Goal: Transaction & Acquisition: Purchase product/service

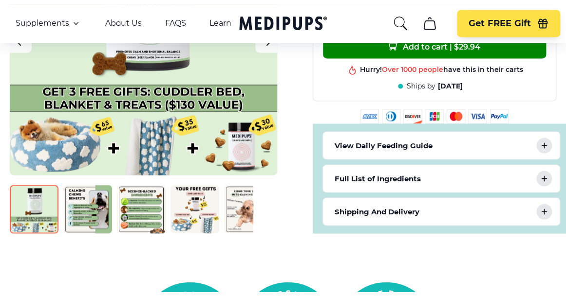
scroll to position [506, 0]
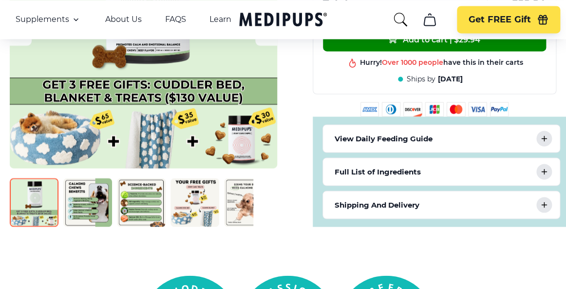
click at [85, 202] on img at bounding box center [87, 202] width 49 height 49
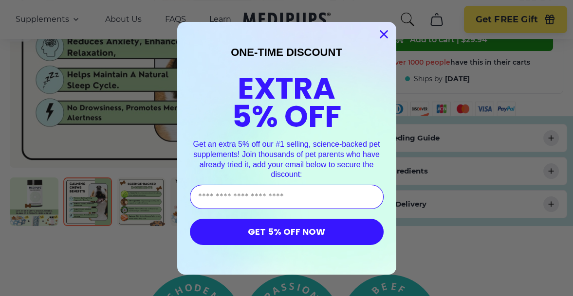
click at [380, 34] on icon "Close dialog" at bounding box center [383, 34] width 7 height 7
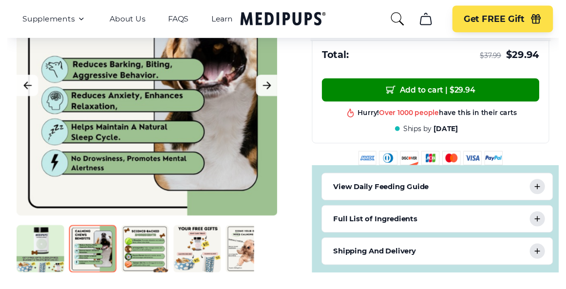
scroll to position [448, 0]
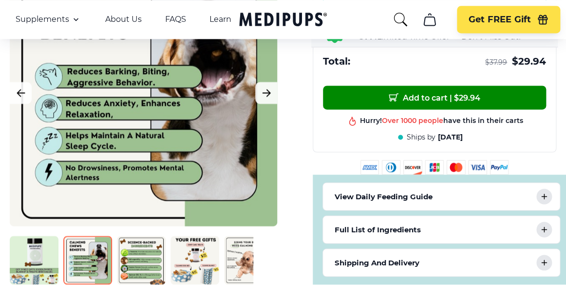
click at [544, 227] on icon at bounding box center [543, 229] width 5 height 5
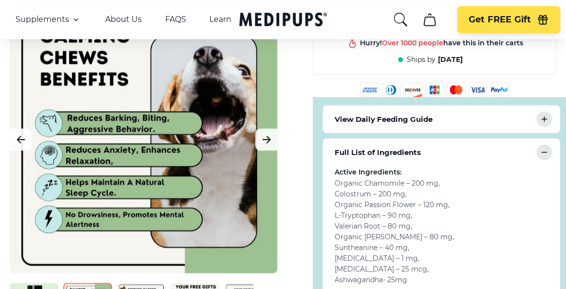
scroll to position [545, 0]
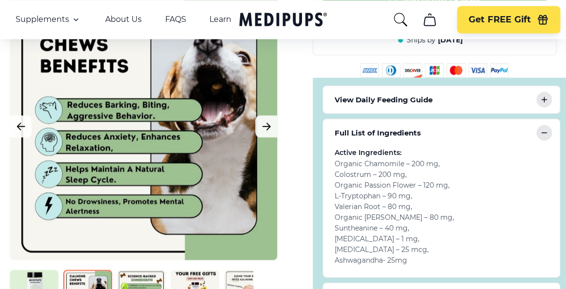
click at [542, 133] on icon at bounding box center [544, 133] width 12 height 12
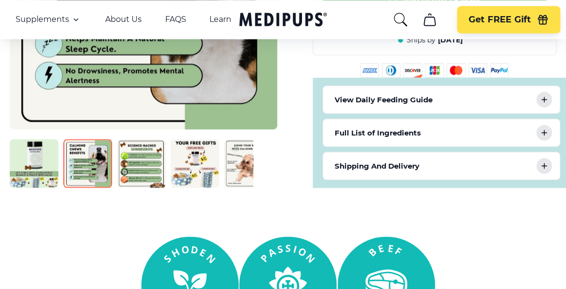
click at [542, 98] on icon at bounding box center [544, 99] width 12 height 12
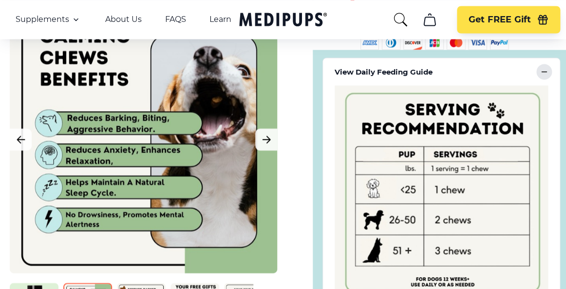
scroll to position [564, 0]
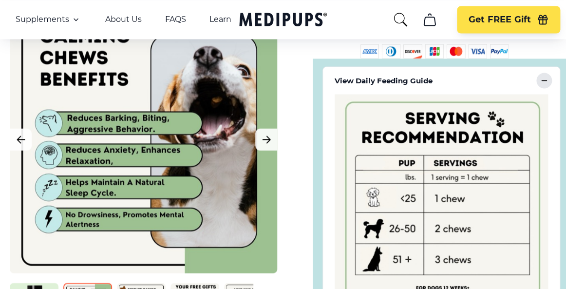
click at [542, 74] on icon at bounding box center [544, 80] width 12 height 12
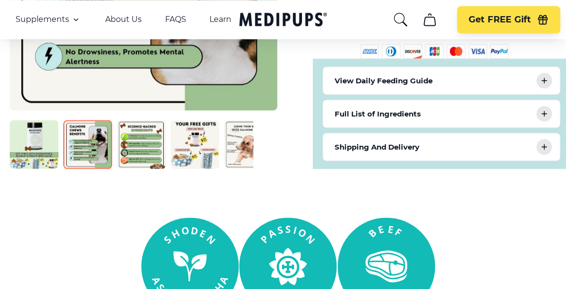
click at [149, 142] on img at bounding box center [141, 144] width 49 height 49
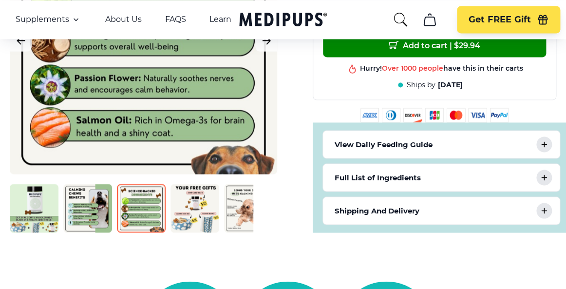
scroll to position [506, 0]
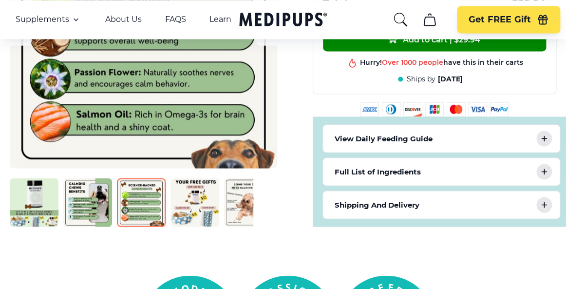
click at [201, 204] on img at bounding box center [194, 202] width 49 height 49
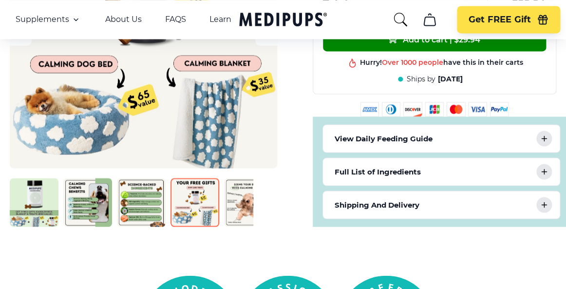
click at [250, 208] on img at bounding box center [248, 202] width 49 height 49
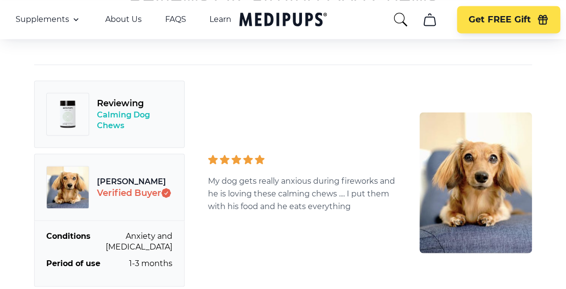
scroll to position [2940, 0]
